Goal: Find specific page/section: Find specific page/section

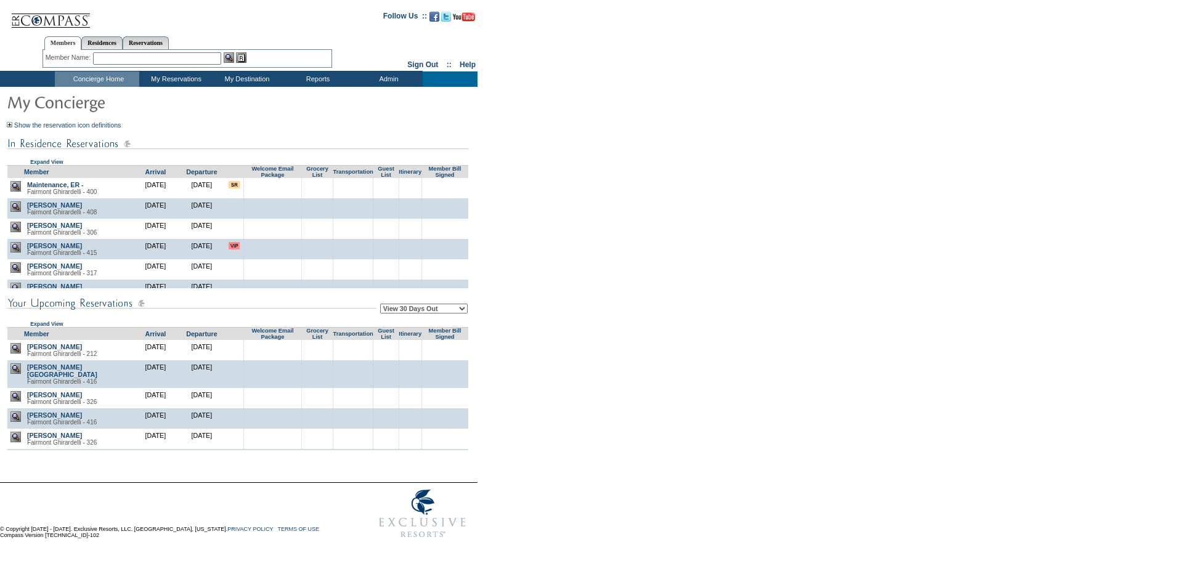
click at [405, 325] on td "View 30 Days Out View 60 Days Out View 90 Days Out Expand View" at bounding box center [238, 307] width 462 height 39
click at [423, 310] on select "View 30 Days Out View 60 Days Out View 90 Days Out" at bounding box center [424, 309] width 88 height 10
select select "90"
click at [382, 306] on select "View 30 Days Out View 60 Days Out View 90 Days Out" at bounding box center [424, 309] width 88 height 10
click at [528, 337] on form "Follow Us ::" at bounding box center [589, 274] width 1179 height 542
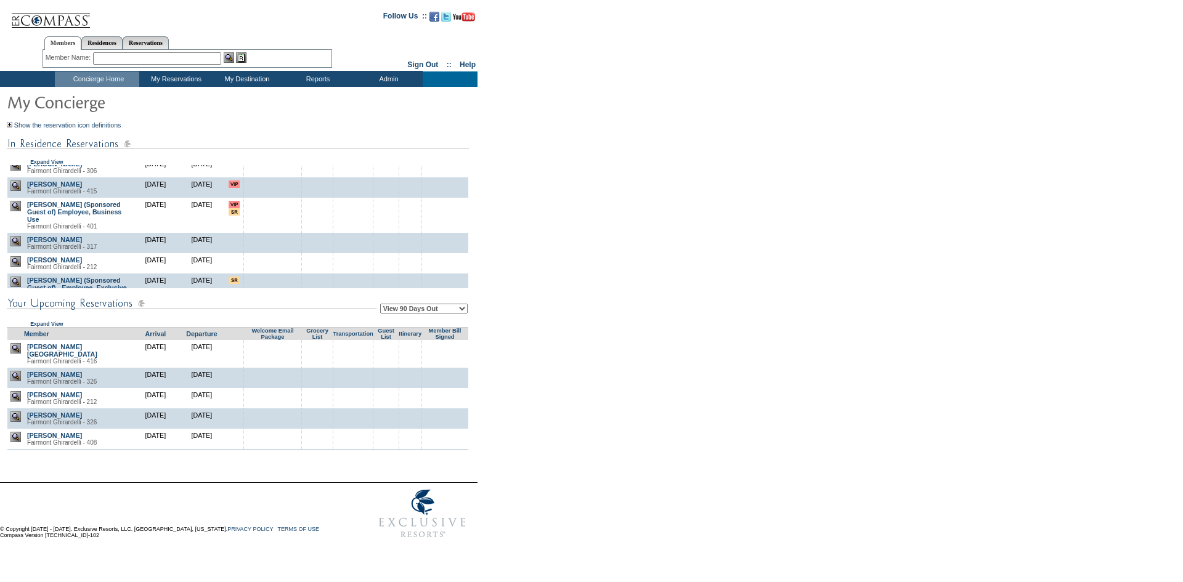
scroll to position [103, 0]
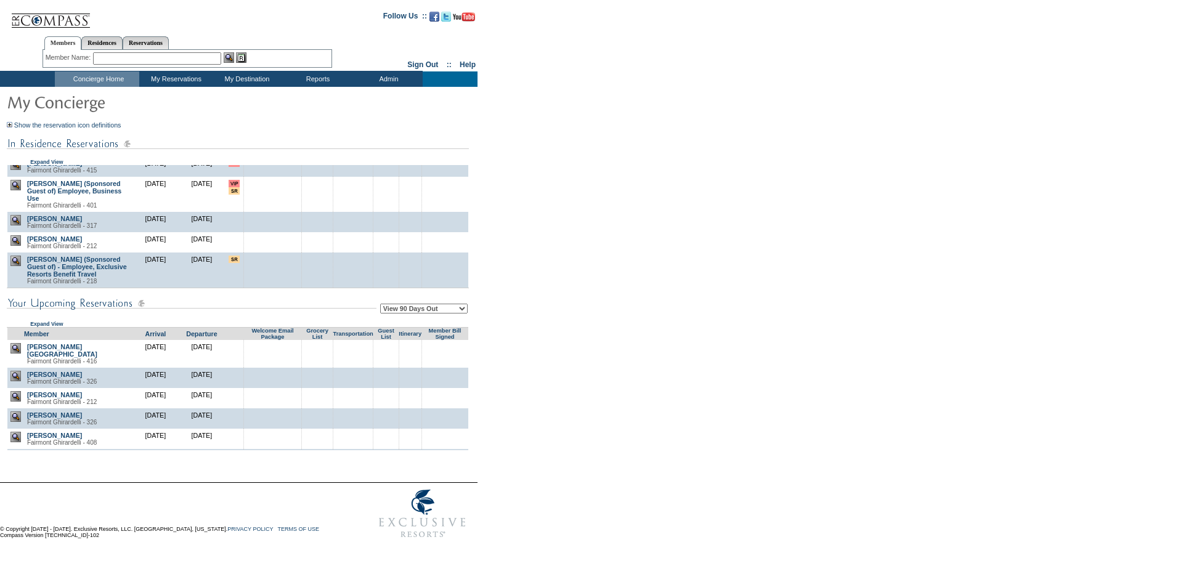
drag, startPoint x: 200, startPoint y: 261, endPoint x: 190, endPoint y: 263, distance: 10.0
click at [190, 263] on td "[DATE]" at bounding box center [202, 271] width 46 height 36
drag, startPoint x: 190, startPoint y: 263, endPoint x: 181, endPoint y: 263, distance: 9.9
click at [181, 263] on td "[DATE]" at bounding box center [202, 271] width 46 height 36
drag, startPoint x: 181, startPoint y: 263, endPoint x: 173, endPoint y: 266, distance: 8.4
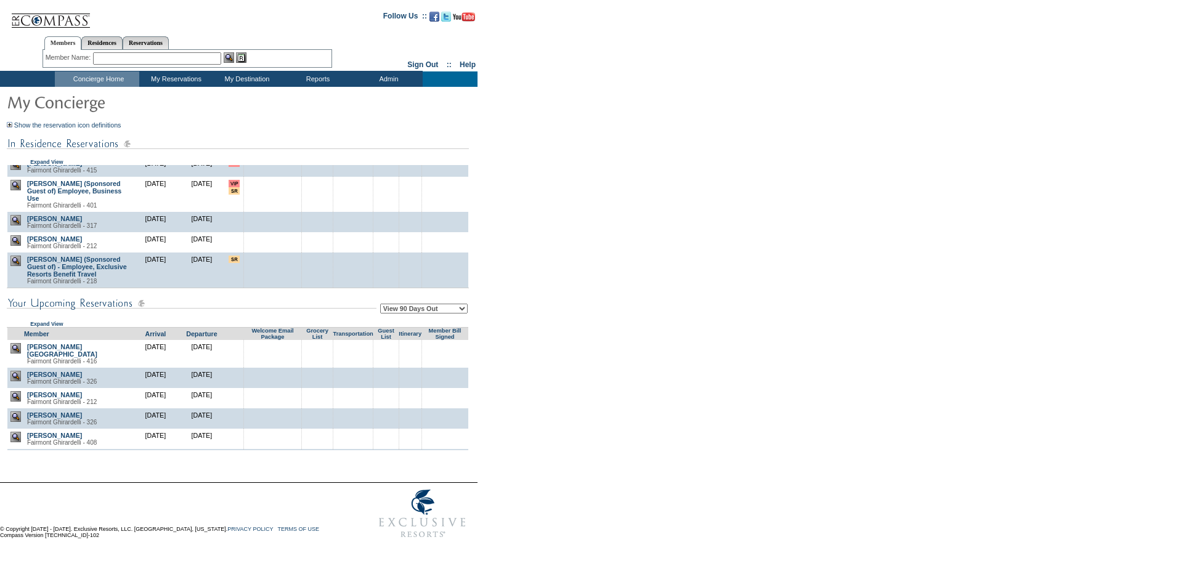
click at [173, 264] on td "[DATE]" at bounding box center [155, 271] width 46 height 36
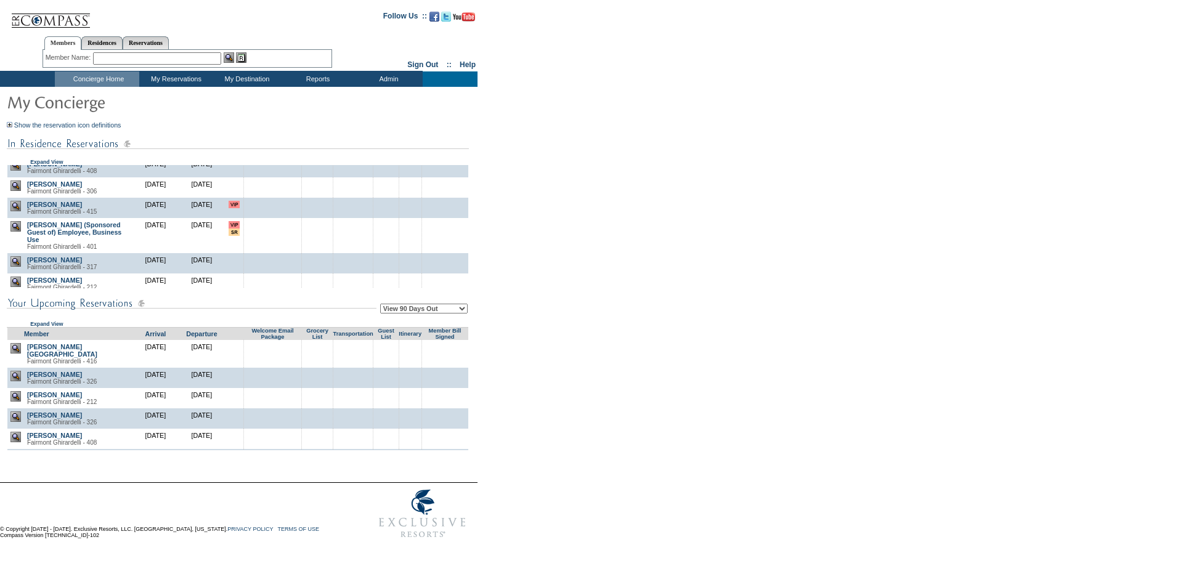
scroll to position [0, 0]
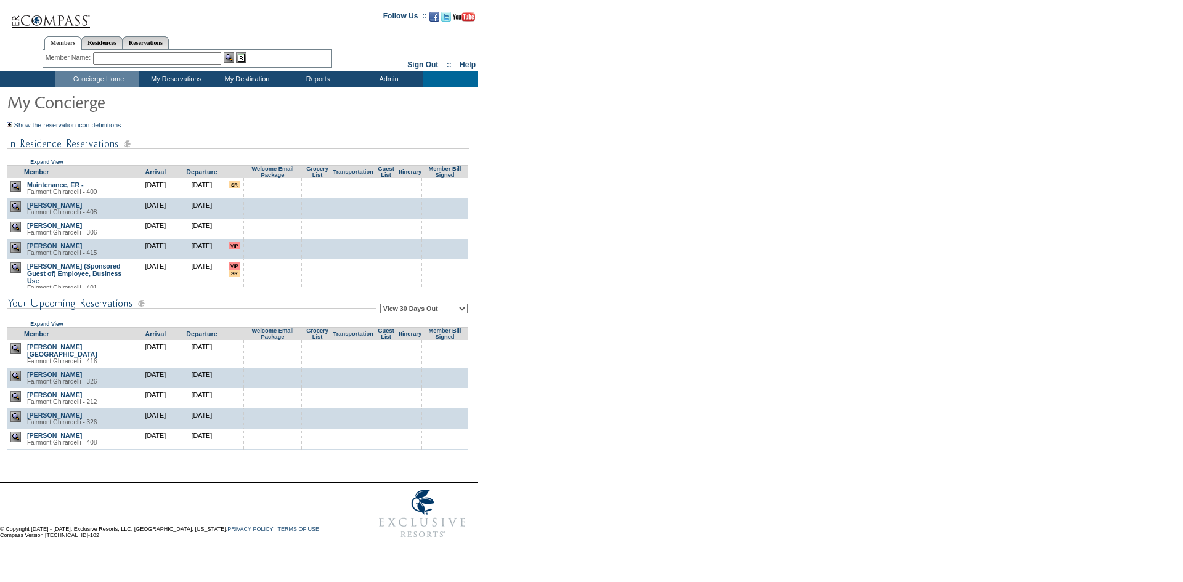
click at [428, 304] on td "View 30 Days Out View 60 Days Out View 90 Days Out Expand View" at bounding box center [238, 307] width 462 height 39
click at [423, 309] on select "View 30 Days Out View 60 Days Out View 90 Days Out" at bounding box center [424, 309] width 88 height 10
select select "90"
click at [382, 306] on select "View 30 Days Out View 60 Days Out View 90 Days Out" at bounding box center [424, 309] width 88 height 10
drag, startPoint x: 701, startPoint y: 237, endPoint x: 722, endPoint y: 14, distance: 224.6
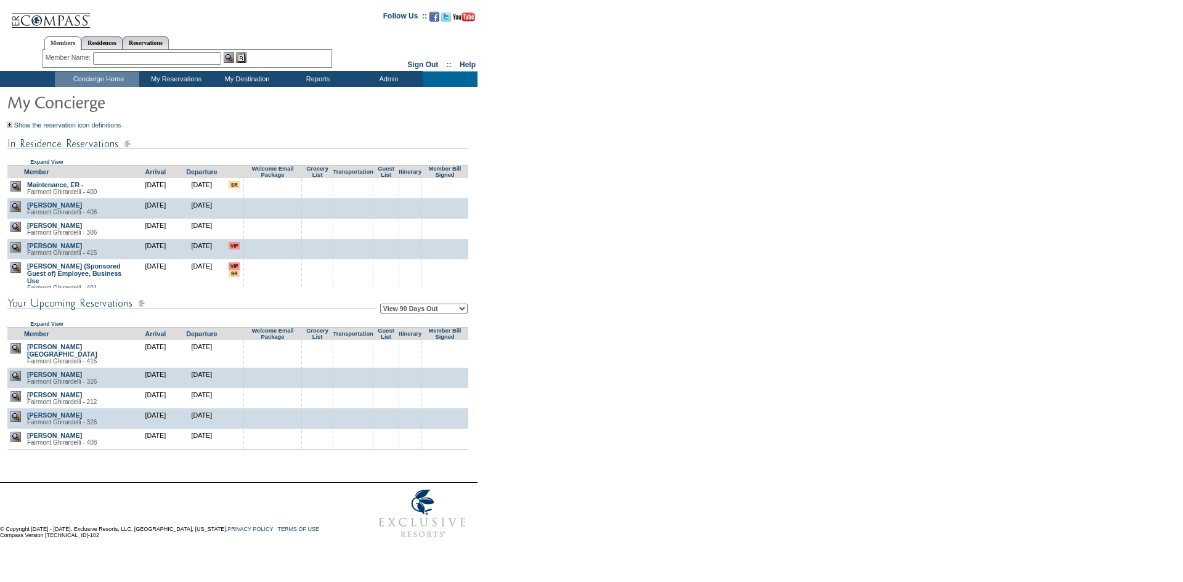
click at [707, 221] on form "Follow Us ::" at bounding box center [589, 274] width 1179 height 542
